Goal: Check status: Check status

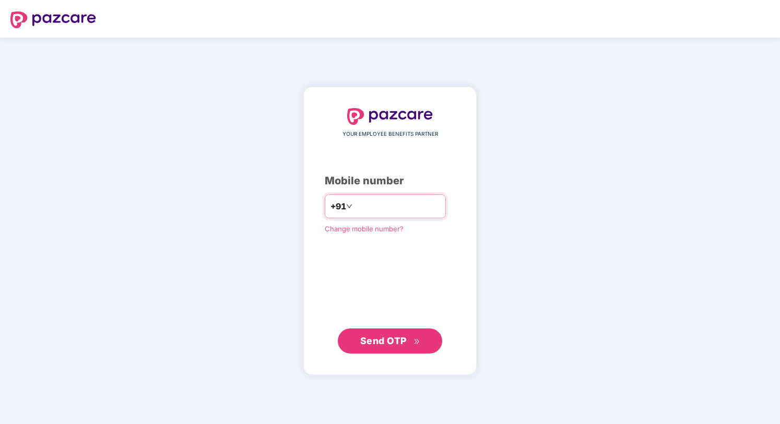
click at [381, 212] on input "number" at bounding box center [397, 206] width 86 height 17
type input "**********"
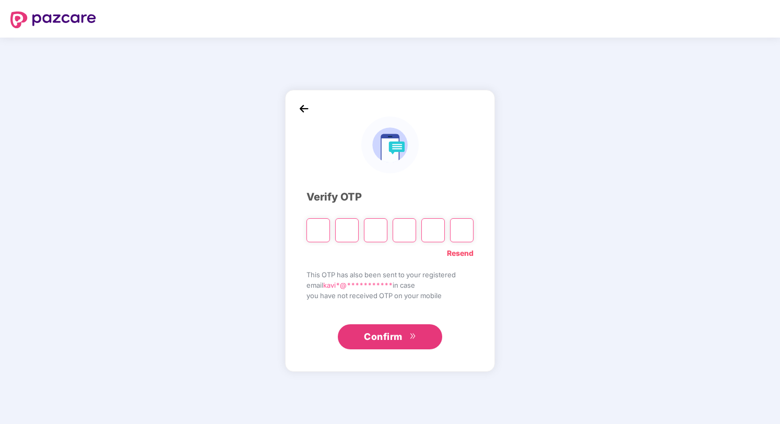
type input "*"
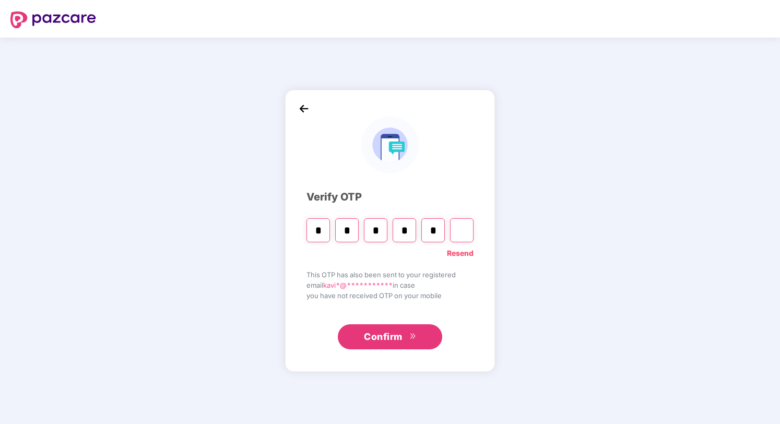
type input "*"
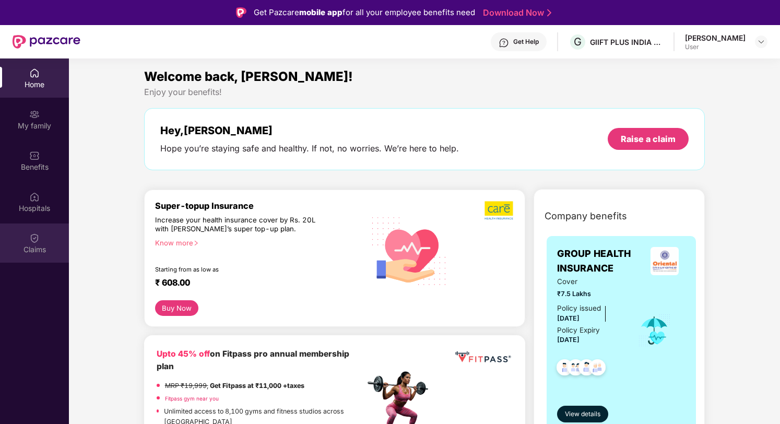
click at [40, 245] on div "Claims" at bounding box center [34, 249] width 69 height 10
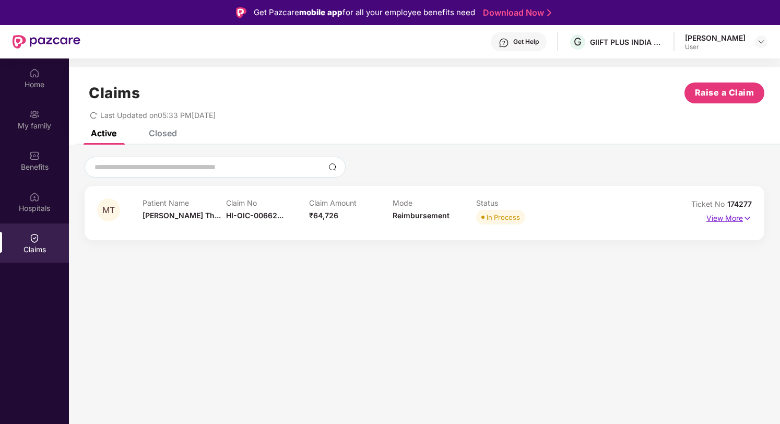
click at [723, 215] on p "View More" at bounding box center [728, 217] width 45 height 14
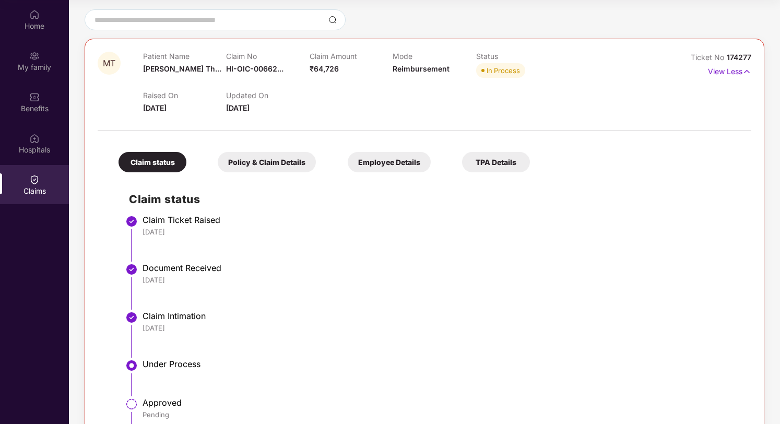
scroll to position [74, 0]
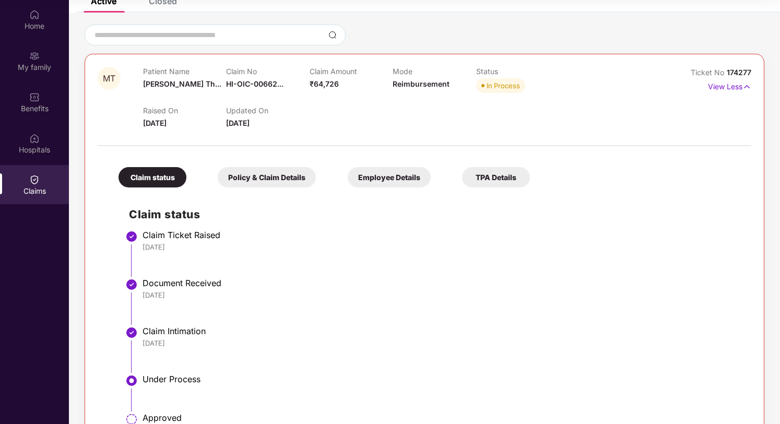
click at [284, 164] on div "Claim status Policy & Claim Details Employee Details TPA Details" at bounding box center [319, 172] width 422 height 31
click at [281, 172] on div "Policy & Claim Details" at bounding box center [267, 177] width 98 height 20
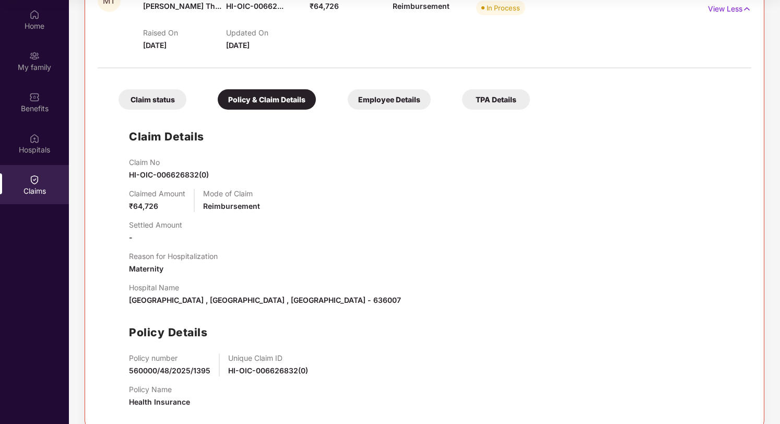
scroll to position [167, 0]
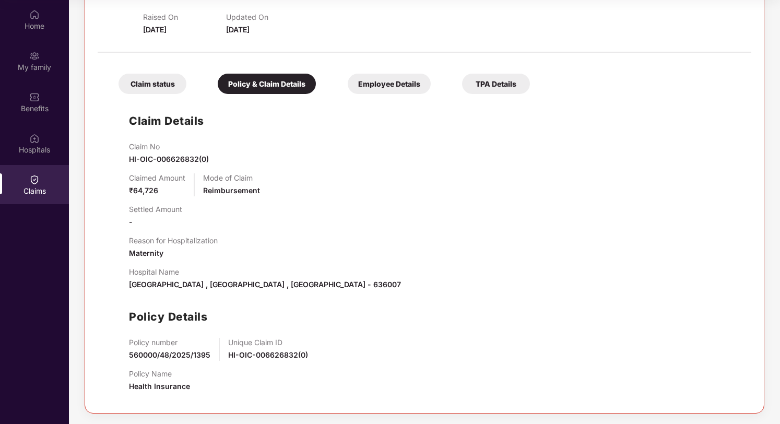
click at [388, 89] on div "Employee Details" at bounding box center [389, 84] width 83 height 20
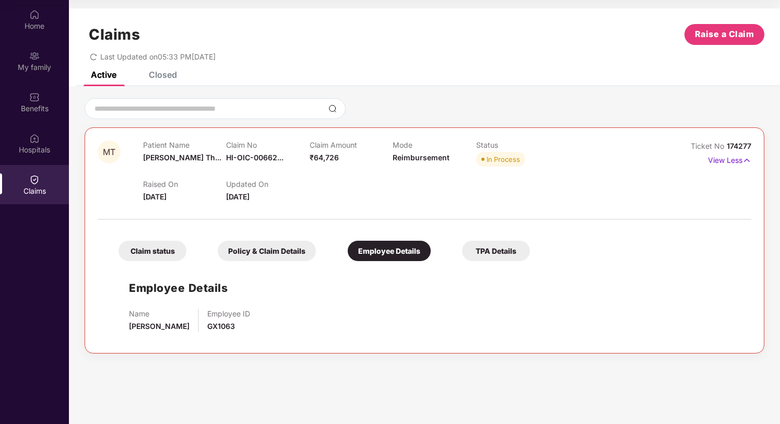
click at [490, 252] on div "TPA Details" at bounding box center [496, 251] width 68 height 20
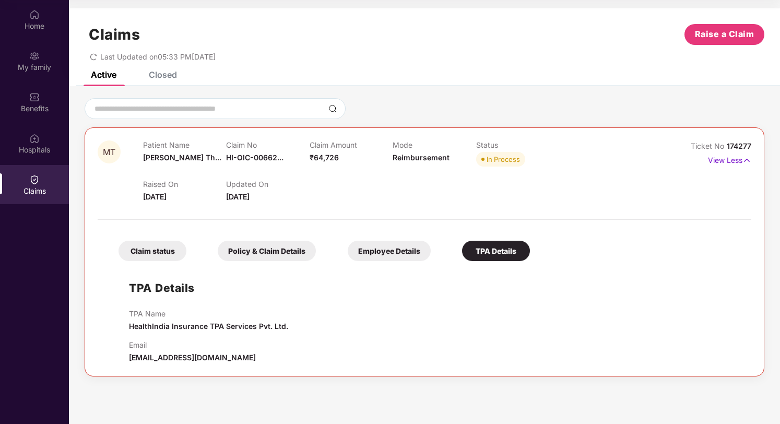
click at [166, 247] on div "Claim status" at bounding box center [152, 251] width 68 height 20
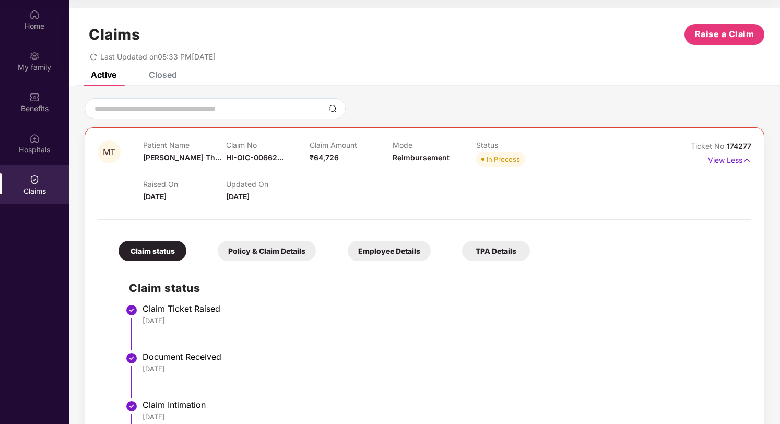
scroll to position [162, 0]
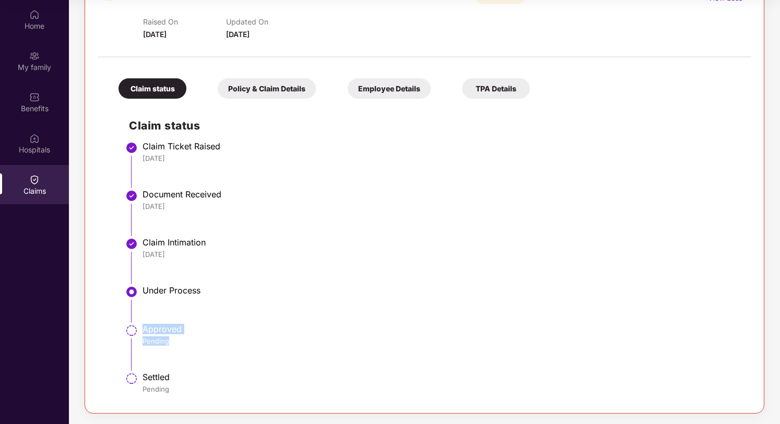
drag, startPoint x: 142, startPoint y: 329, endPoint x: 172, endPoint y: 340, distance: 31.4
click at [172, 340] on div "Approved Pending" at bounding box center [441, 335] width 598 height 22
click at [172, 340] on div "Pending" at bounding box center [441, 340] width 598 height 9
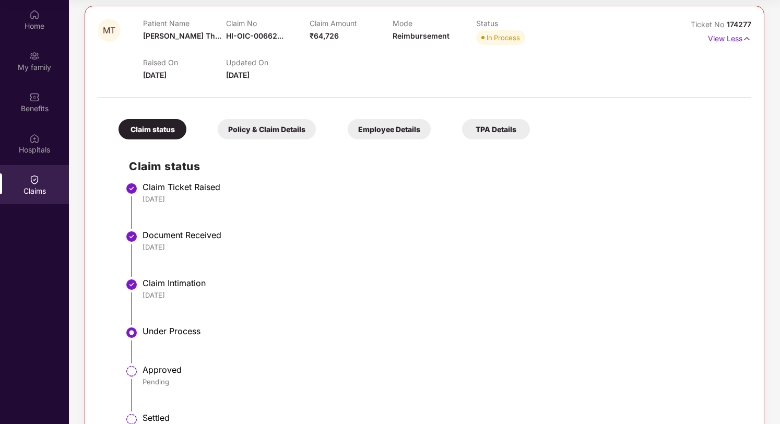
scroll to position [0, 0]
